Goal: Task Accomplishment & Management: Use online tool/utility

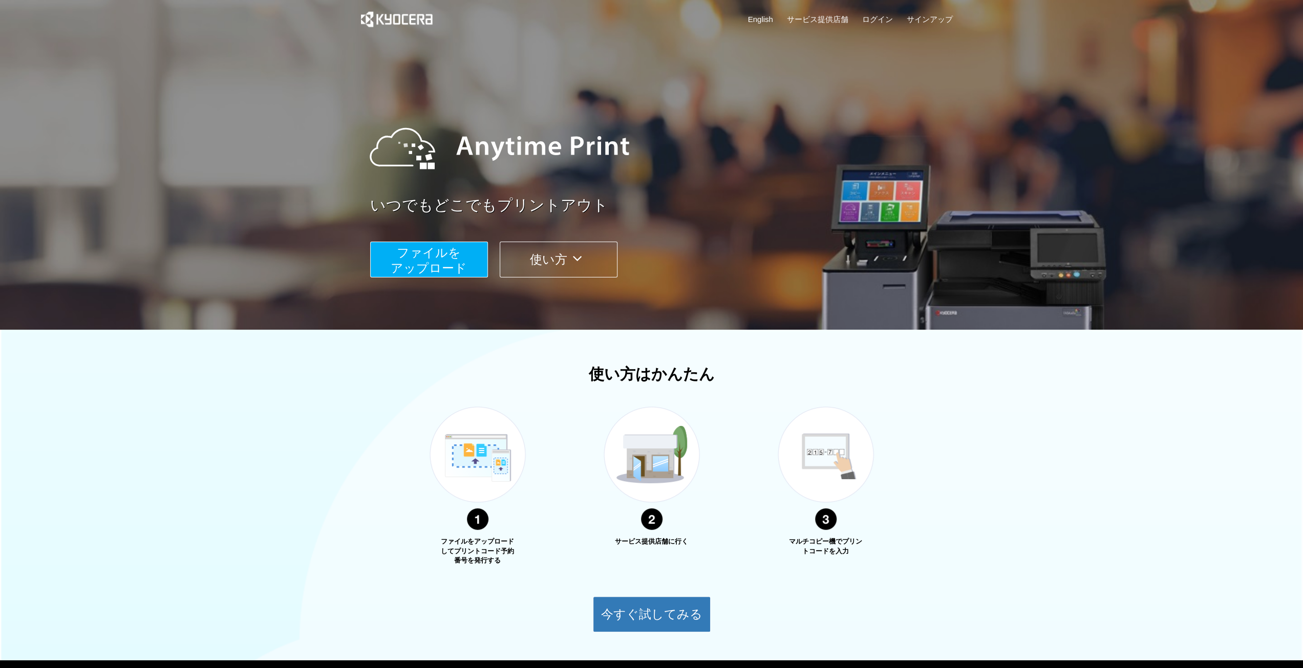
scroll to position [59, 0]
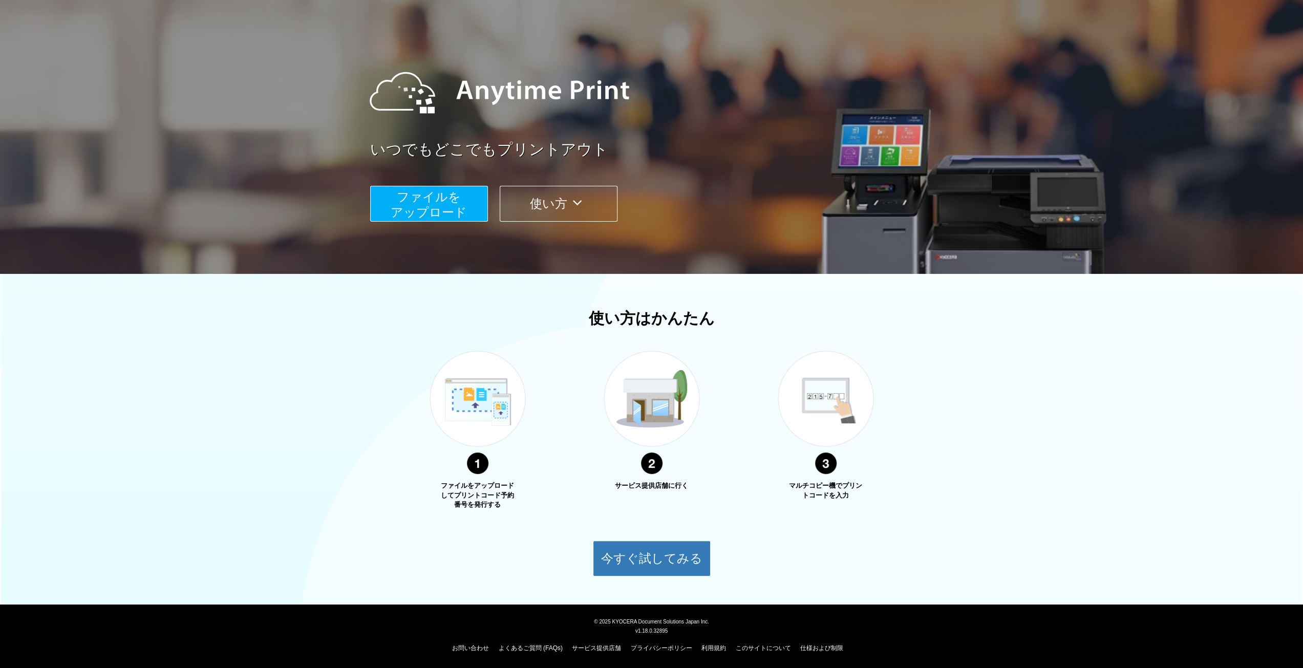
click at [436, 209] on span "ファイルを ​​アップロード" at bounding box center [429, 204] width 76 height 29
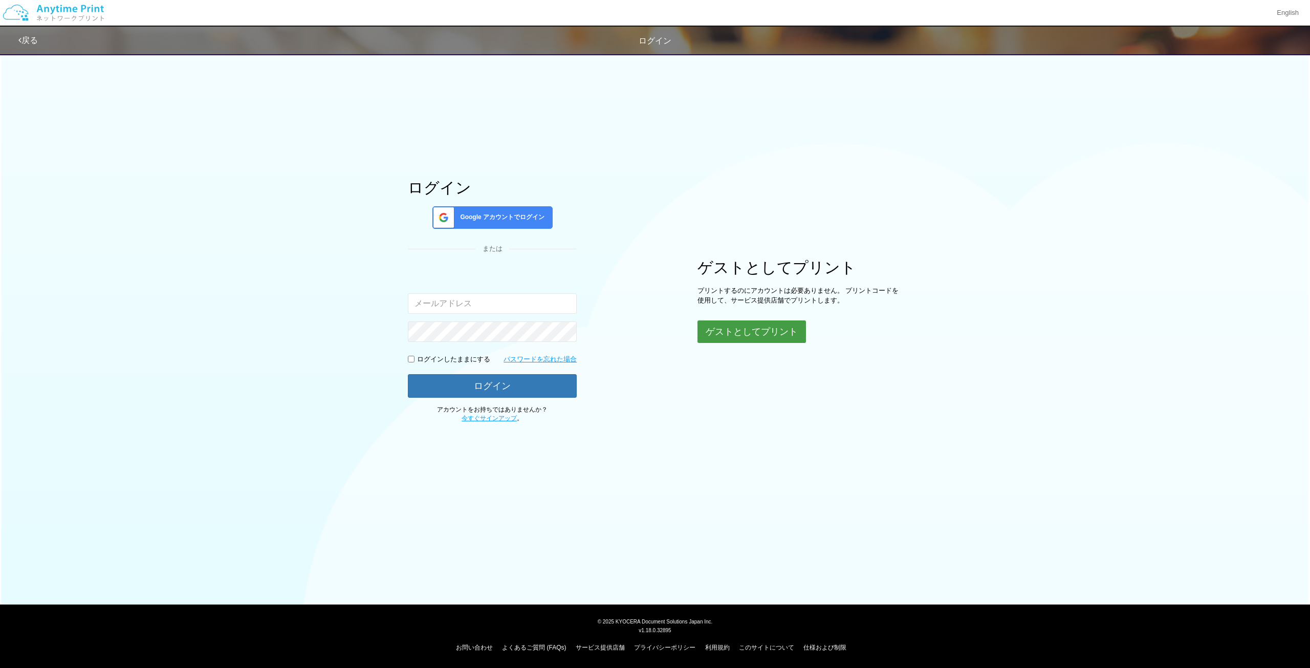
click at [766, 331] on button "ゲストとしてプリント" at bounding box center [752, 331] width 109 height 23
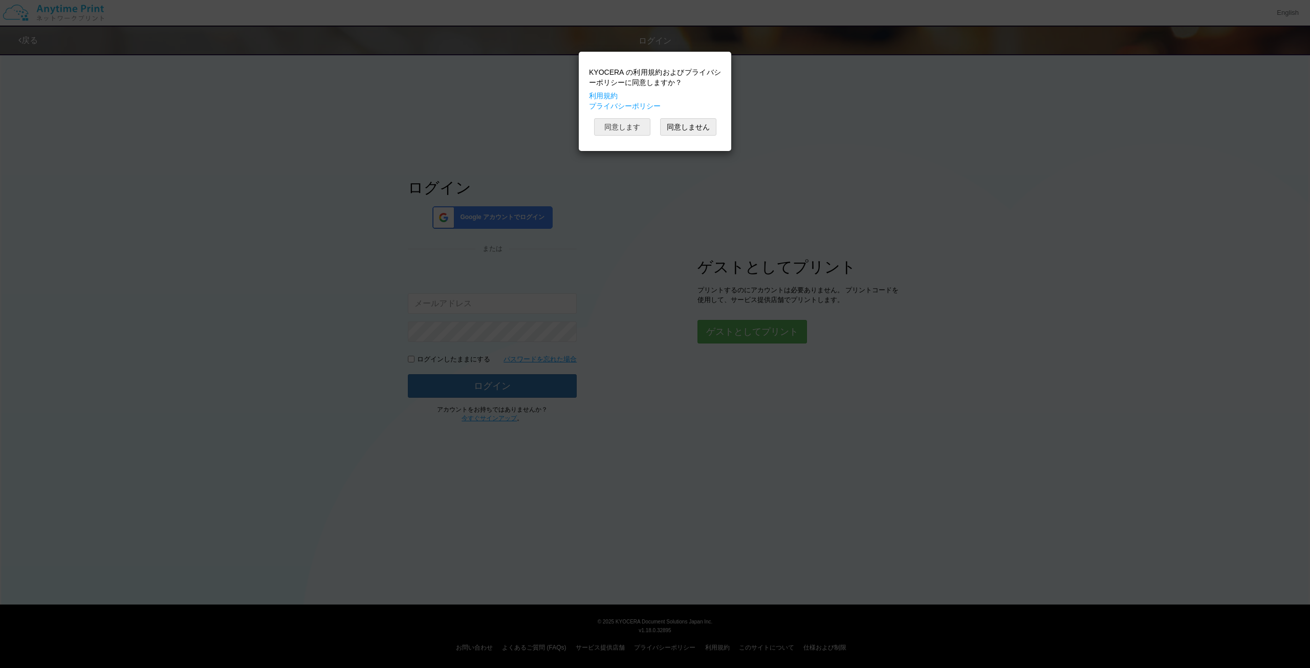
click at [623, 128] on button "同意します" at bounding box center [622, 126] width 56 height 17
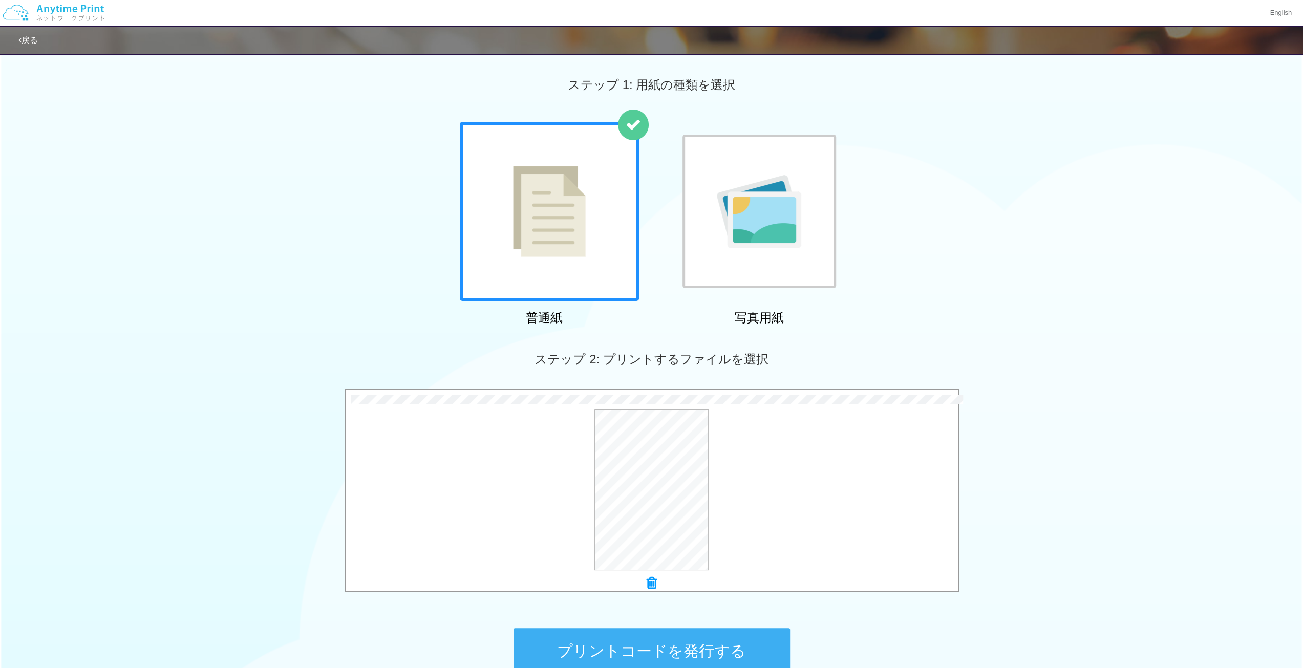
click at [667, 647] on button "プリントコードを発行する" at bounding box center [651, 651] width 276 height 46
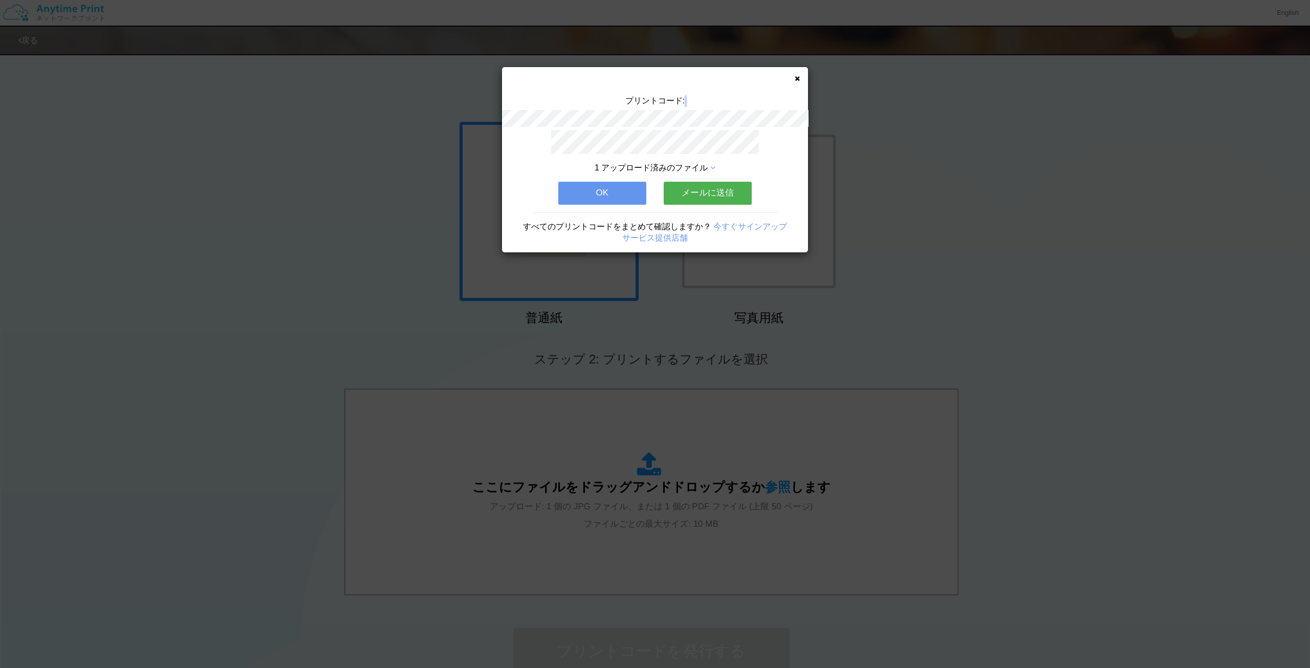
click at [714, 102] on div "プリントコード:" at bounding box center [655, 112] width 306 height 35
click at [695, 185] on button "メールに送信" at bounding box center [708, 193] width 88 height 23
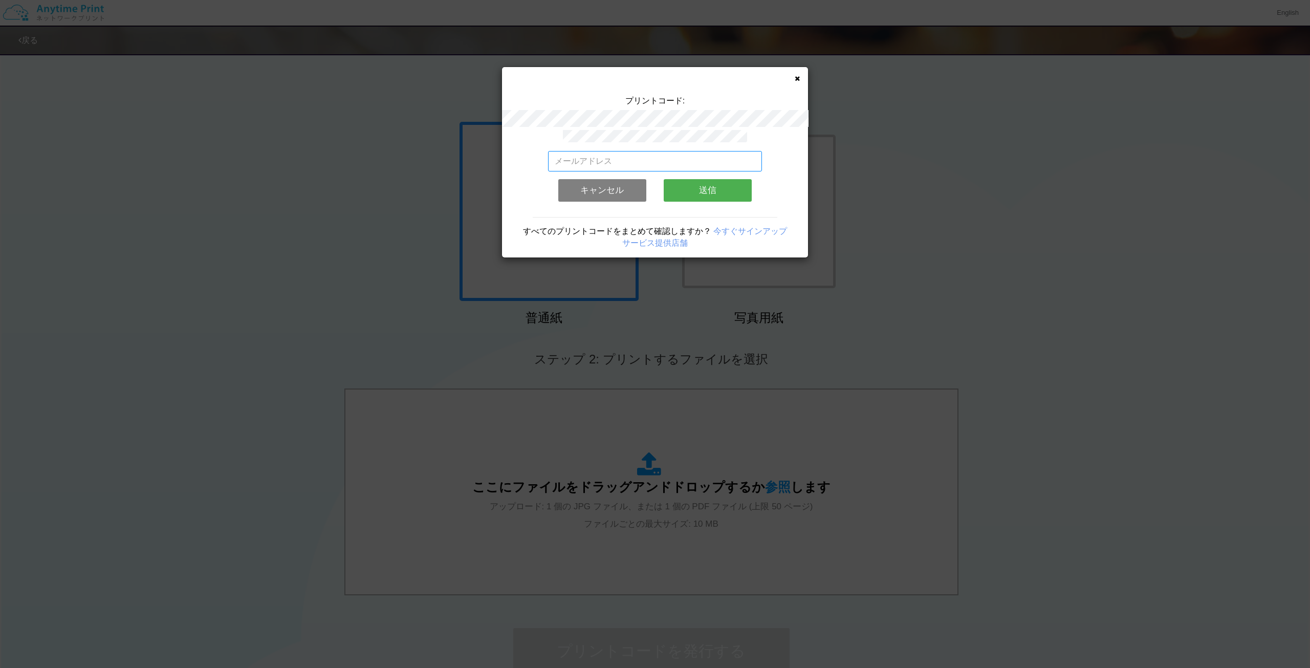
click at [668, 156] on input "email" at bounding box center [655, 161] width 214 height 20
type input "[EMAIL_ADDRESS][PERSON_NAME][DOMAIN_NAME]"
click at [716, 188] on button "送信" at bounding box center [708, 190] width 88 height 23
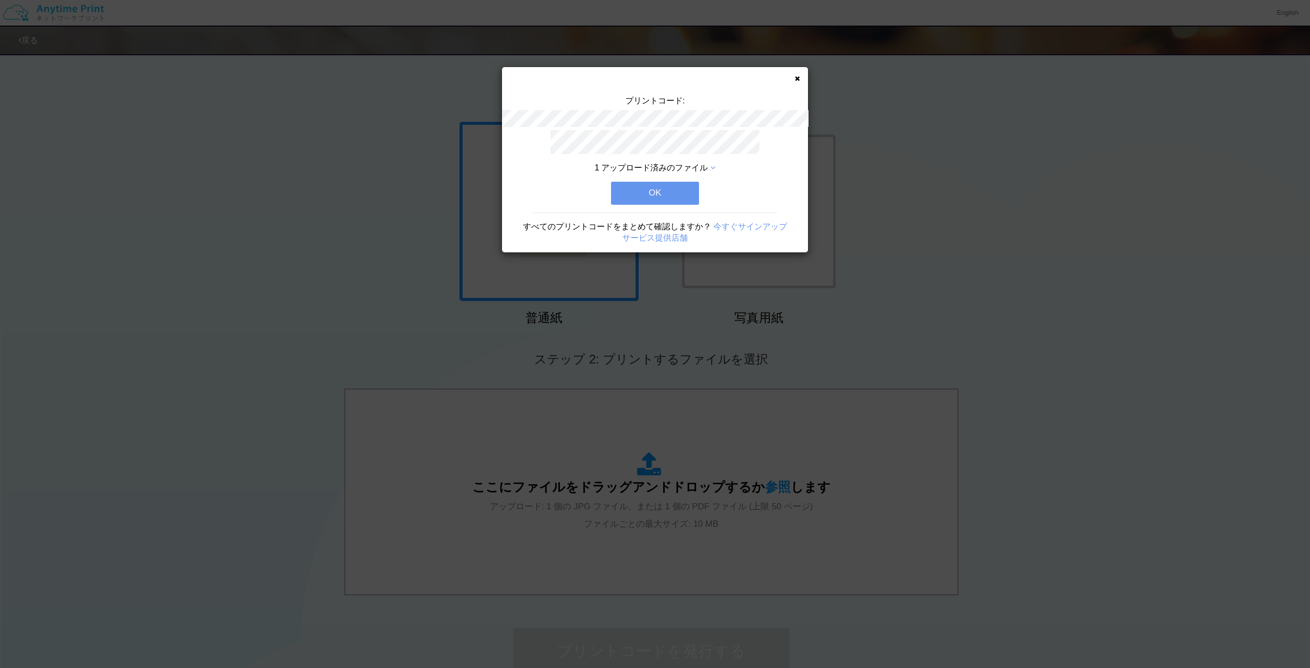
click at [796, 78] on icon at bounding box center [797, 78] width 5 height 7
